Goal: Check status: Check status

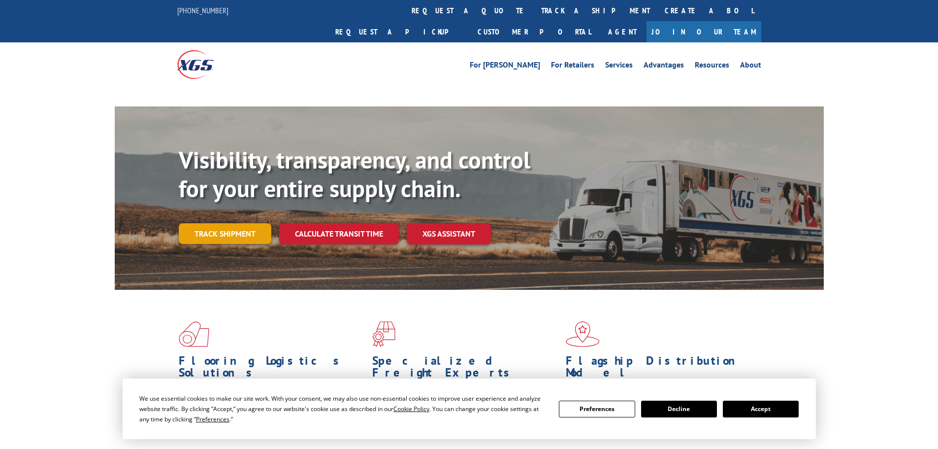
click at [254, 223] on link "Track shipment" at bounding box center [225, 233] width 93 height 21
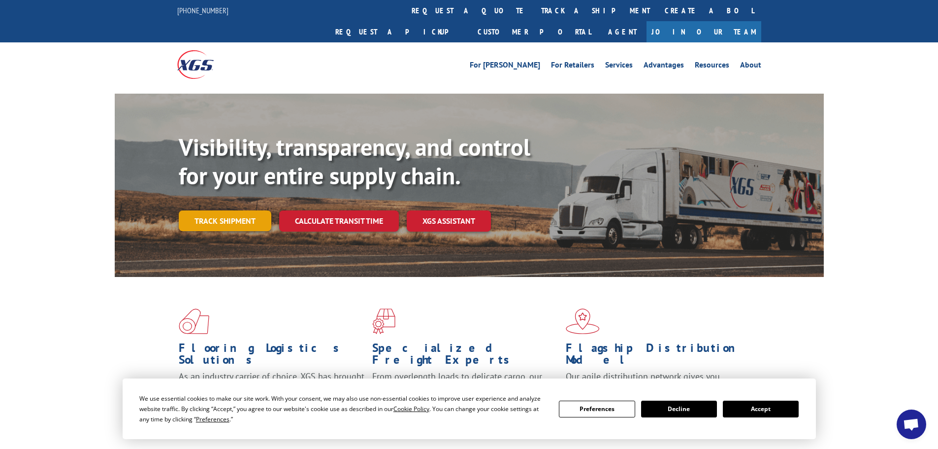
click at [228, 210] on link "Track shipment" at bounding box center [225, 220] width 93 height 21
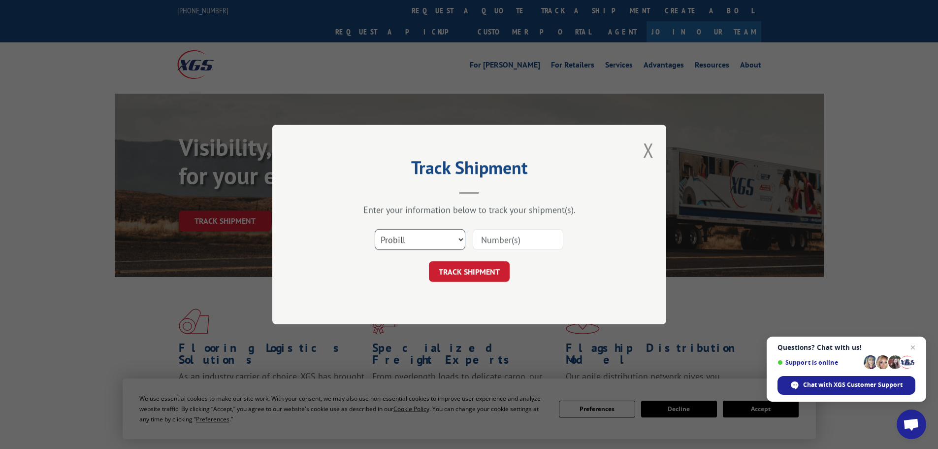
click at [407, 240] on select "Select category... Probill BOL PO" at bounding box center [420, 239] width 91 height 21
select select "bol"
click at [375, 229] on select "Select category... Probill BOL PO" at bounding box center [420, 239] width 91 height 21
click at [513, 242] on input at bounding box center [518, 239] width 91 height 21
paste input "6860993"
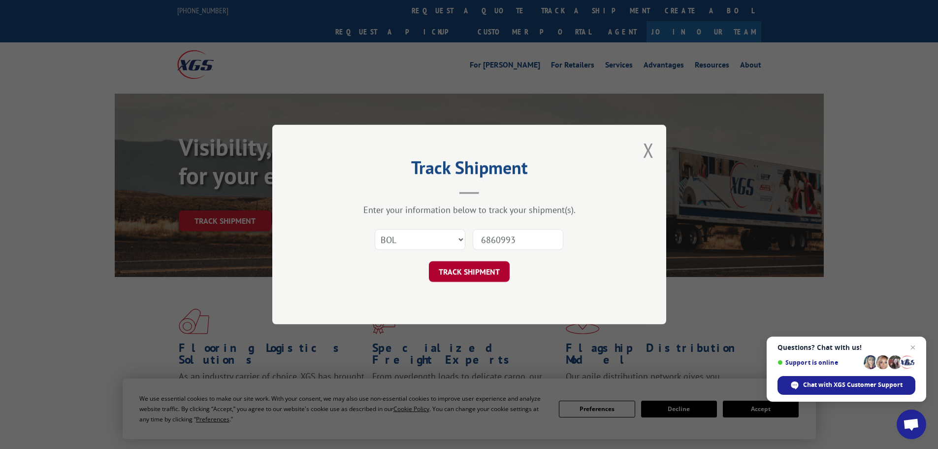
type input "6860993"
click at [483, 268] on button "TRACK SHIPMENT" at bounding box center [469, 271] width 81 height 21
